Goal: Information Seeking & Learning: Find specific fact

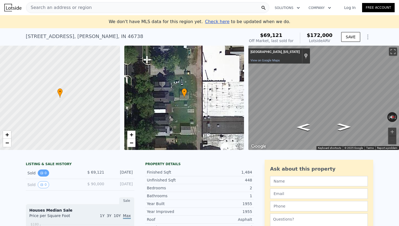
click at [45, 175] on button "0" at bounding box center [43, 172] width 11 height 7
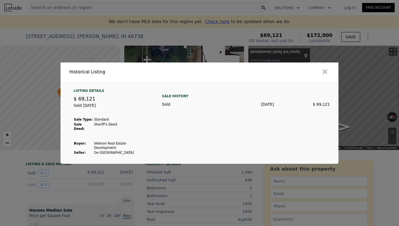
click at [86, 101] on span "$ 69,121" at bounding box center [84, 99] width 22 height 6
click at [323, 76] on button "button" at bounding box center [325, 72] width 10 height 10
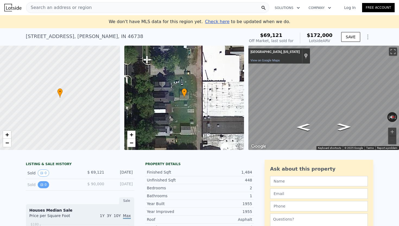
click at [41, 185] on icon "View historical data" at bounding box center [41, 184] width 3 height 3
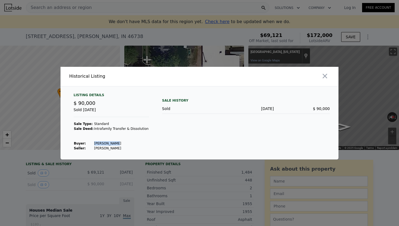
drag, startPoint x: 115, startPoint y: 143, endPoint x: 89, endPoint y: 145, distance: 26.4
click at [89, 145] on tr "Buyer : [PERSON_NAME]" at bounding box center [110, 143] width 75 height 5
copy tr "[PERSON_NAME]"
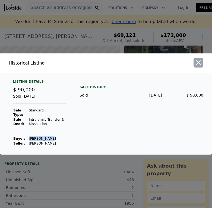
click at [200, 66] on button "button" at bounding box center [198, 63] width 10 height 10
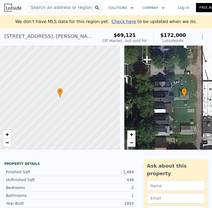
scroll to position [27, 0]
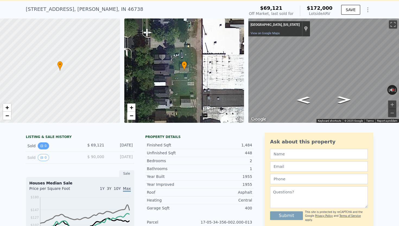
click at [44, 144] on button "0" at bounding box center [43, 145] width 11 height 7
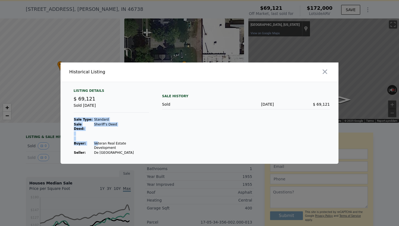
drag, startPoint x: 146, startPoint y: 144, endPoint x: 95, endPoint y: 144, distance: 51.5
click at [95, 144] on div "Listing Details $ 69,121 Sold [DATE] Sale Type: Standard Sale Deed: Sheriff’s D…" at bounding box center [111, 121] width 84 height 66
click at [124, 150] on td "De [GEOGRAPHIC_DATA]" at bounding box center [121, 152] width 55 height 5
drag, startPoint x: 144, startPoint y: 142, endPoint x: 111, endPoint y: 138, distance: 33.5
click at [111, 138] on div "Listing Details $ 69,121 Sold [DATE] Sale Type: Standard Sale Deed: Sheriff’s D…" at bounding box center [111, 121] width 84 height 66
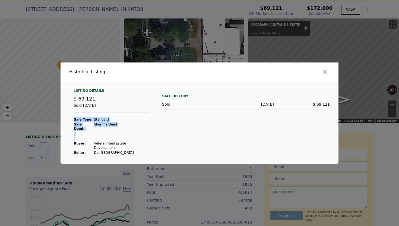
click at [94, 150] on td "De [GEOGRAPHIC_DATA]" at bounding box center [121, 152] width 55 height 5
drag, startPoint x: 92, startPoint y: 142, endPoint x: 144, endPoint y: 141, distance: 51.8
click at [144, 141] on div "Listing Details $ 69,121 Sold [DATE] Sale Type: Standard Sale Deed: Sheriff’s D…" at bounding box center [111, 121] width 84 height 66
copy tbody "Sale Type: Standard Sale Deed: Sheriff’s Deed Buyer :"
